Goal: Navigation & Orientation: Find specific page/section

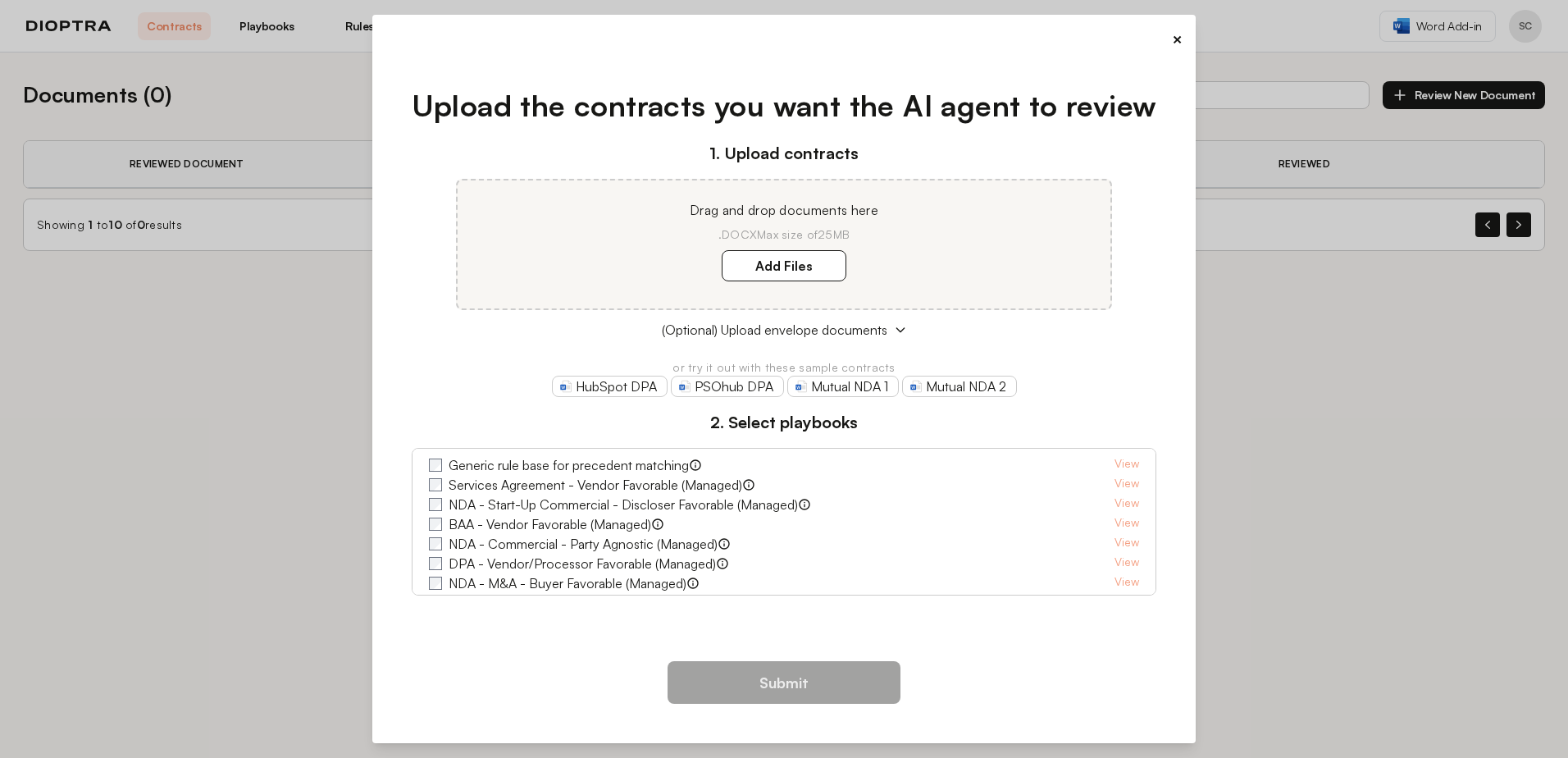
click at [1175, 41] on button "×" at bounding box center [1177, 39] width 11 height 23
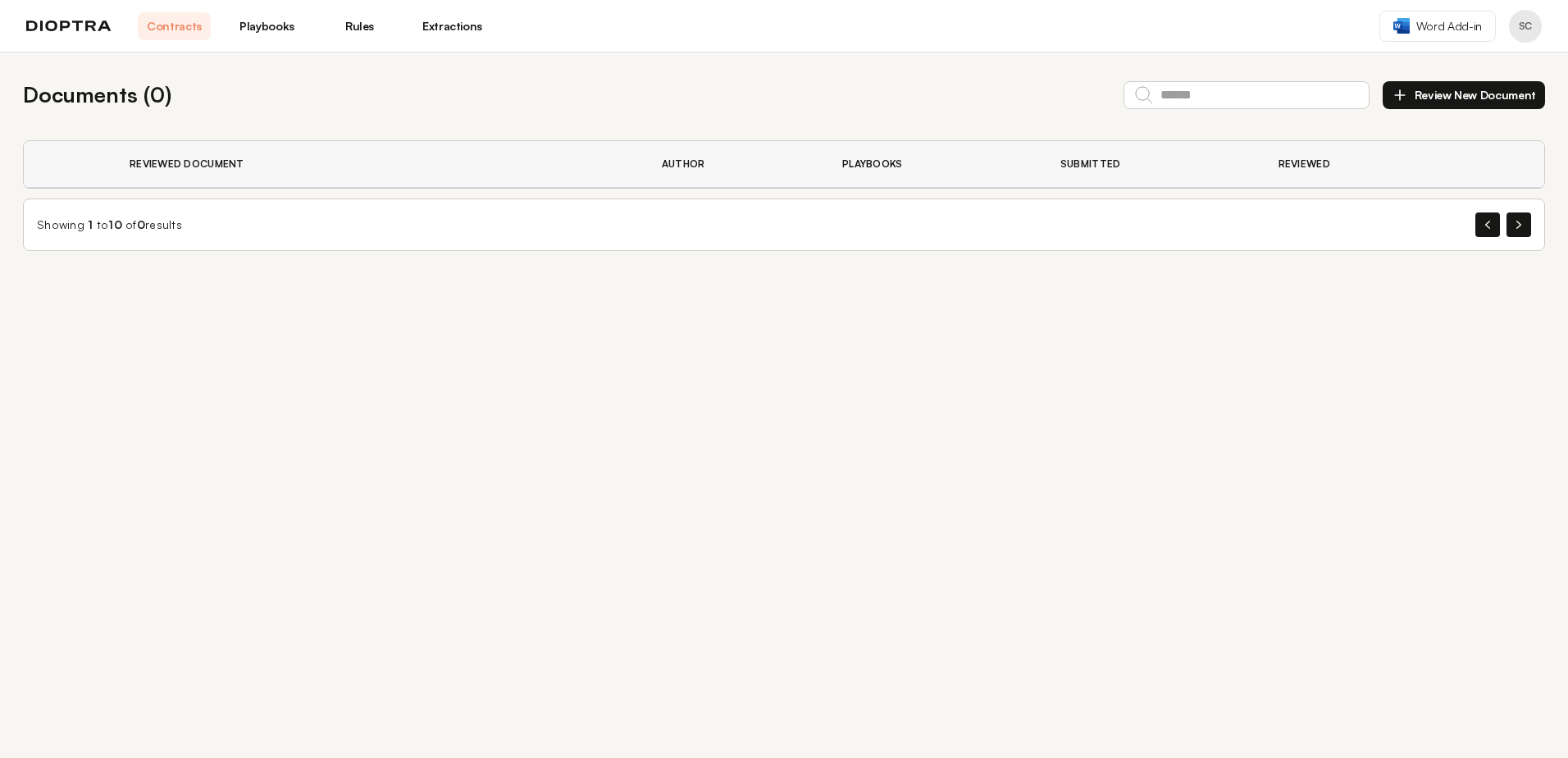
click at [60, 20] on img at bounding box center [69, 26] width 85 height 11
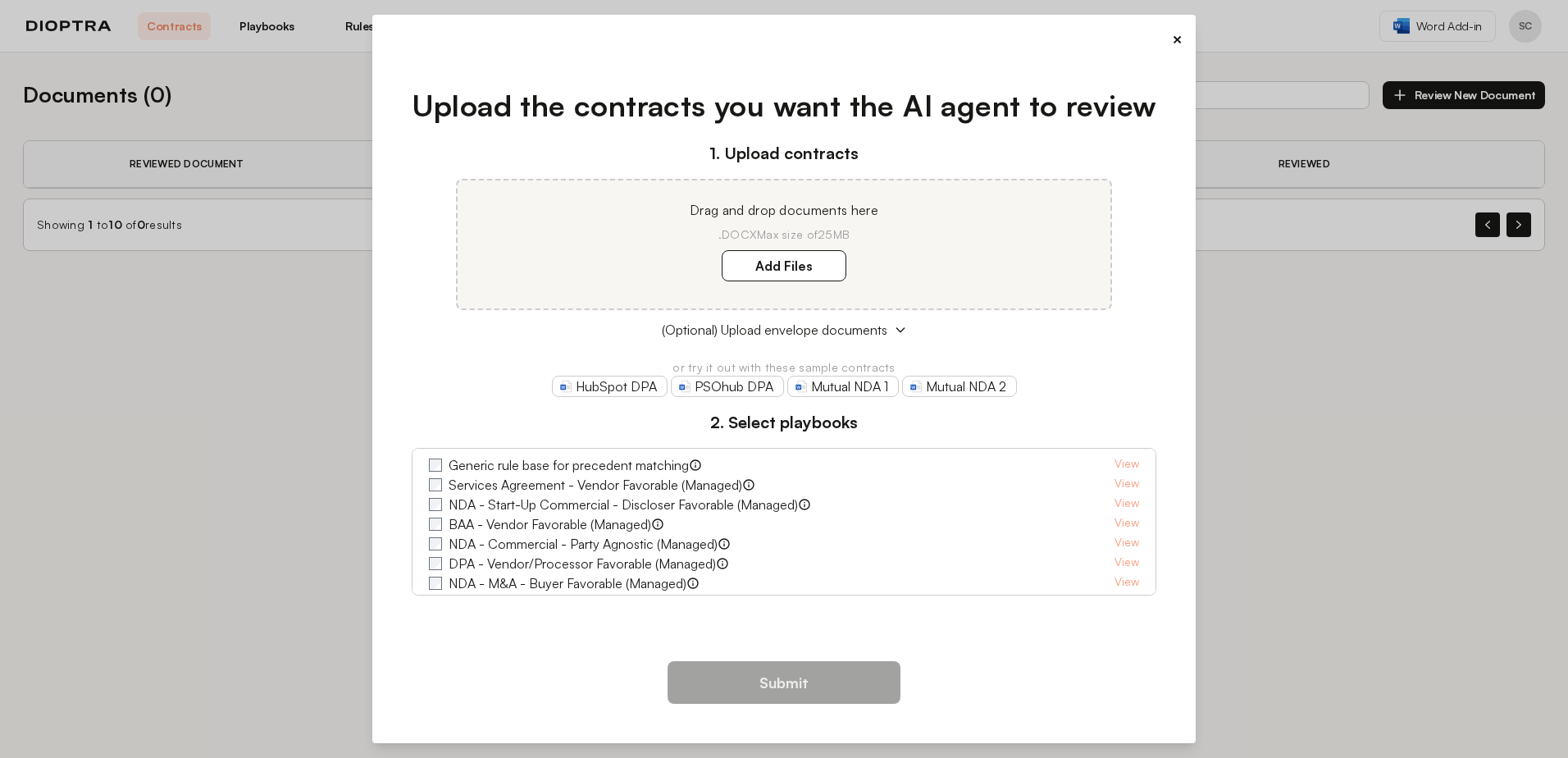
drag, startPoint x: 1176, startPoint y: 36, endPoint x: 1185, endPoint y: 36, distance: 9.0
click at [1176, 36] on button "×" at bounding box center [1177, 39] width 11 height 23
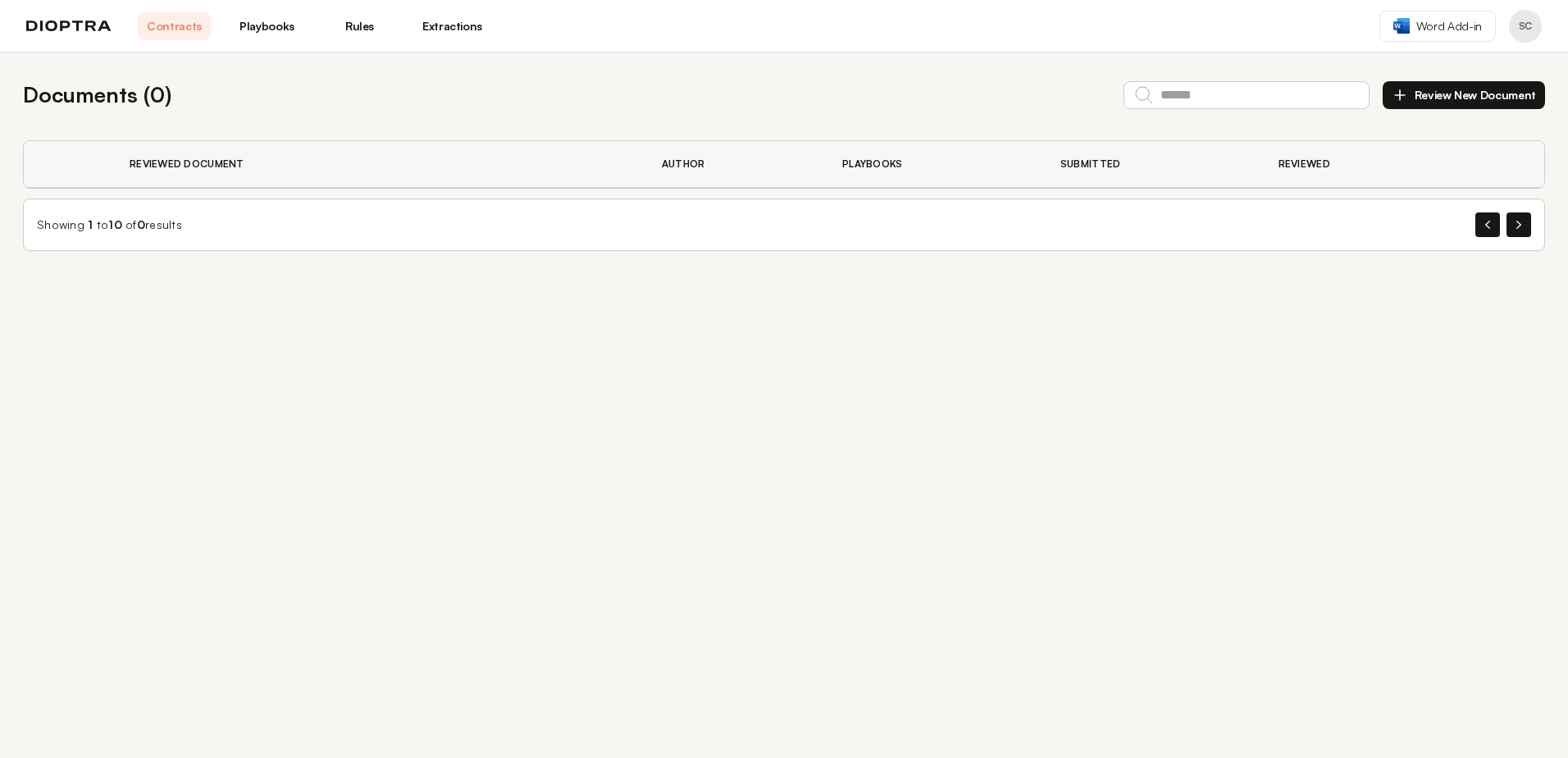
drag, startPoint x: 1484, startPoint y: 0, endPoint x: 1409, endPoint y: 438, distance: 444.4
click at [1409, 438] on div "Documents ( 0 ) Review New Document Reviewed Document Author Playbooks Submitte…" at bounding box center [784, 406] width 1568 height 706
